Goal: Task Accomplishment & Management: Manage account settings

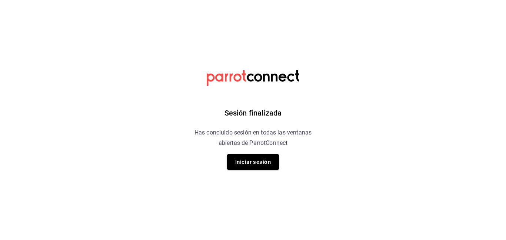
click at [254, 162] on button "Iniciar sesión" at bounding box center [253, 162] width 52 height 16
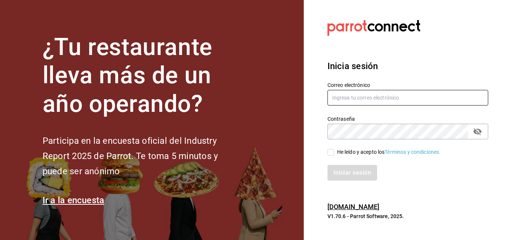
type input "[PERSON_NAME][EMAIL_ADDRESS][DOMAIN_NAME]"
click at [329, 153] on input "He leído y acepto los Términos y condiciones." at bounding box center [331, 152] width 7 height 7
checkbox input "true"
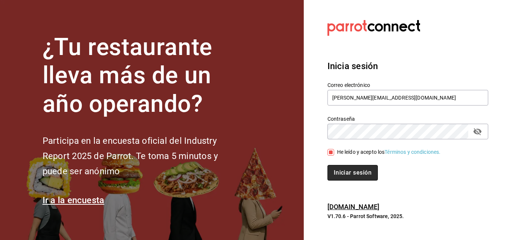
click at [341, 171] on button "Iniciar sesión" at bounding box center [353, 173] width 50 height 16
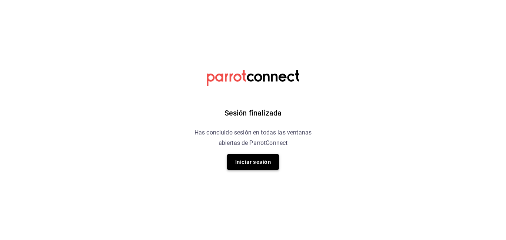
click at [267, 155] on button "Iniciar sesión" at bounding box center [253, 162] width 52 height 16
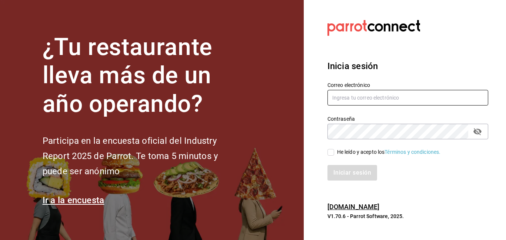
type input "[PERSON_NAME][EMAIL_ADDRESS][DOMAIN_NAME]"
click at [333, 153] on input "He leído y acepto los Términos y condiciones." at bounding box center [331, 152] width 7 height 7
checkbox input "true"
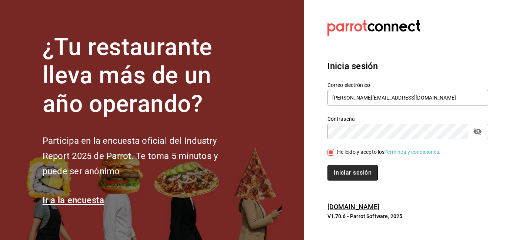
click at [346, 169] on button "Iniciar sesión" at bounding box center [353, 173] width 50 height 16
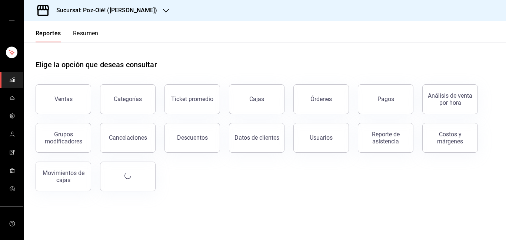
click at [161, 14] on div "Sucursal: Poz-Olé! (Guillermo Valle)" at bounding box center [101, 10] width 142 height 21
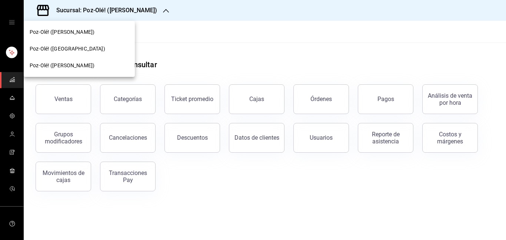
click at [49, 62] on span "Poz-Olé! (Zavaleta)" at bounding box center [62, 66] width 65 height 8
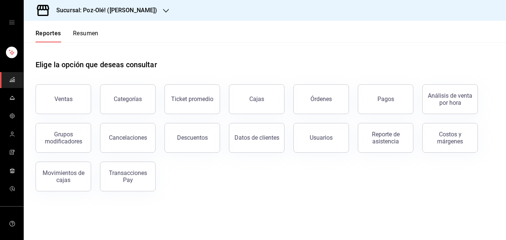
click at [10, 169] on icon "mailbox folders" at bounding box center [12, 168] width 4 height 1
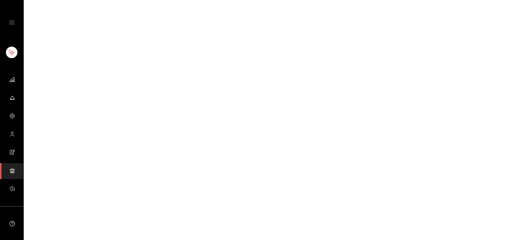
click at [9, 169] on icon "mailbox folders" at bounding box center [12, 170] width 6 height 6
